Goal: Transaction & Acquisition: Purchase product/service

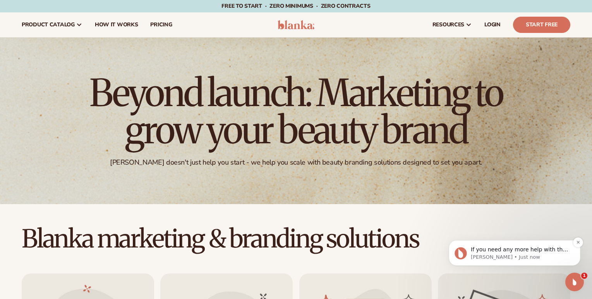
click at [530, 252] on span "If you need any more help with the labeling service or have other questions, I’…" at bounding box center [519, 268] width 97 height 45
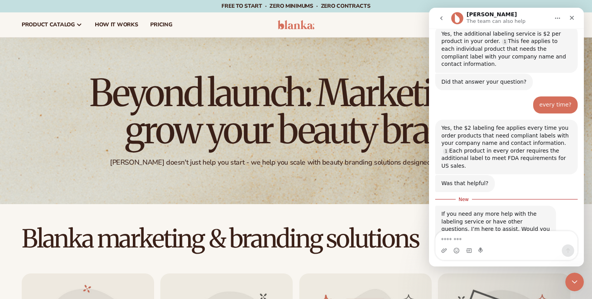
scroll to position [567, 0]
click at [472, 238] on textarea "Message…" at bounding box center [507, 237] width 142 height 13
type textarea "**********"
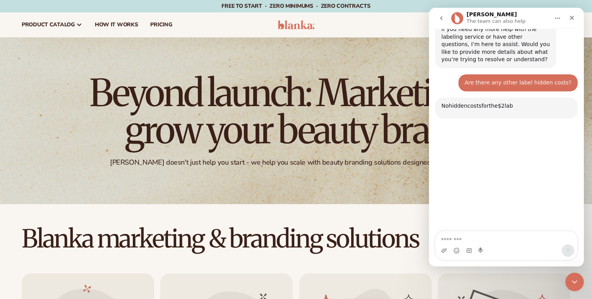
scroll to position [749, 0]
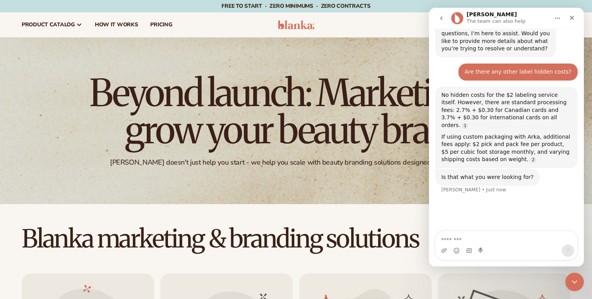
click at [474, 232] on textarea "Message…" at bounding box center [507, 237] width 142 height 13
click at [462, 242] on textarea "Message…" at bounding box center [507, 237] width 142 height 13
type textarea "**********"
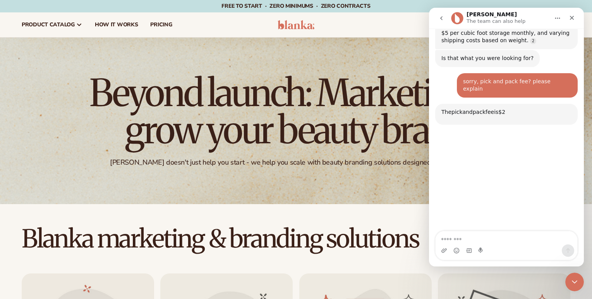
scroll to position [870, 0]
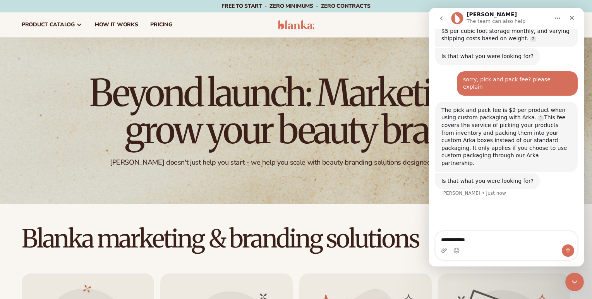
type textarea "**********"
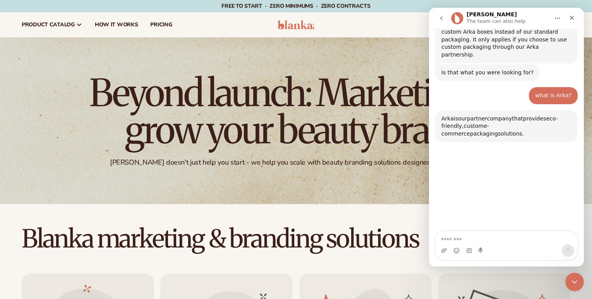
scroll to position [979, 0]
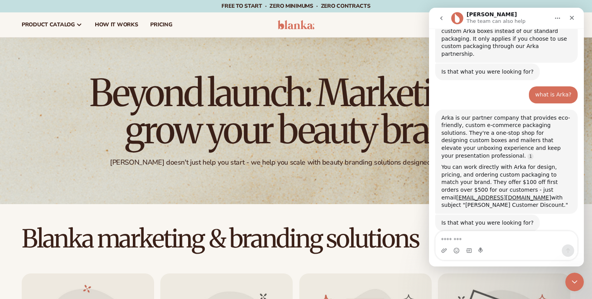
click at [138, 191] on div "Beyond launch: Marketing to grow your beauty brand Blanka doesn't just help you…" at bounding box center [296, 121] width 592 height 167
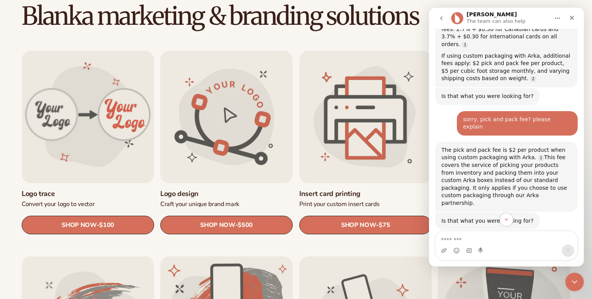
scroll to position [856, 0]
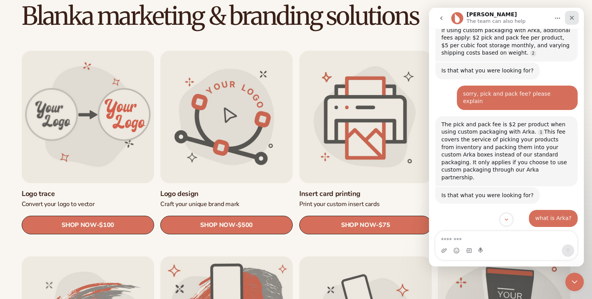
click at [575, 19] on icon "Close" at bounding box center [572, 18] width 6 height 6
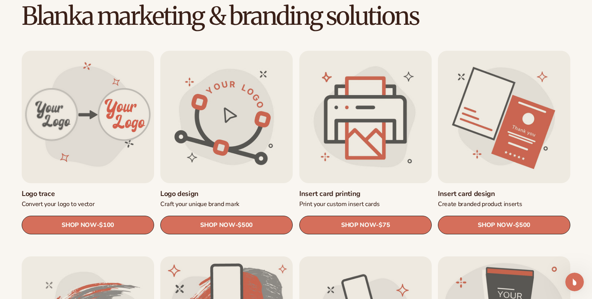
scroll to position [936, 0]
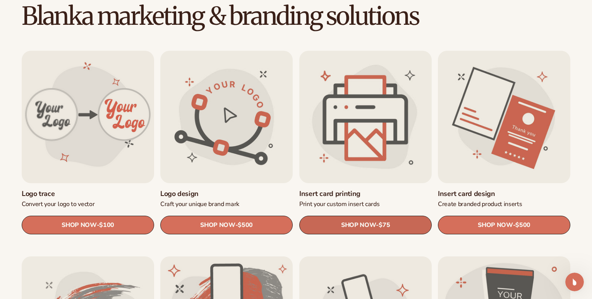
click at [376, 223] on link "SHOP NOW - Regular price $75 Sale price $75 Regular price Unit price / per" at bounding box center [366, 225] width 133 height 19
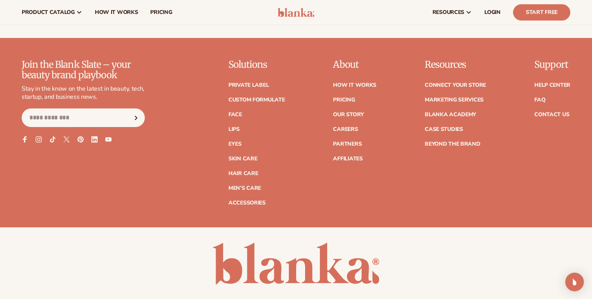
scroll to position [635, 0]
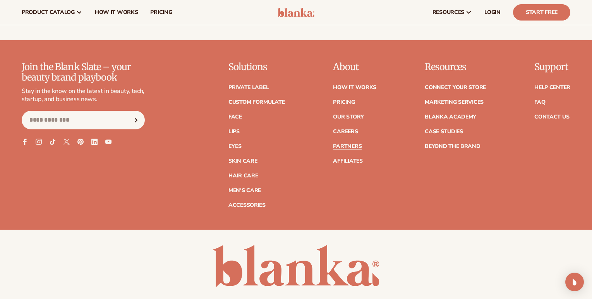
click at [343, 148] on link "Partners" at bounding box center [347, 146] width 29 height 5
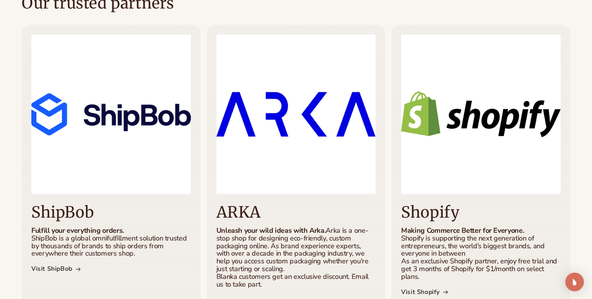
scroll to position [292, 0]
